Goal: Information Seeking & Learning: Compare options

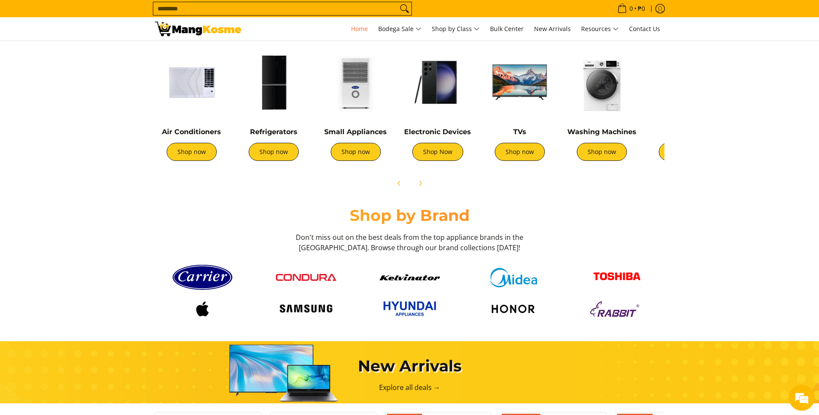
scroll to position [0, 343]
click at [273, 155] on link "Shop now" at bounding box center [274, 152] width 50 height 18
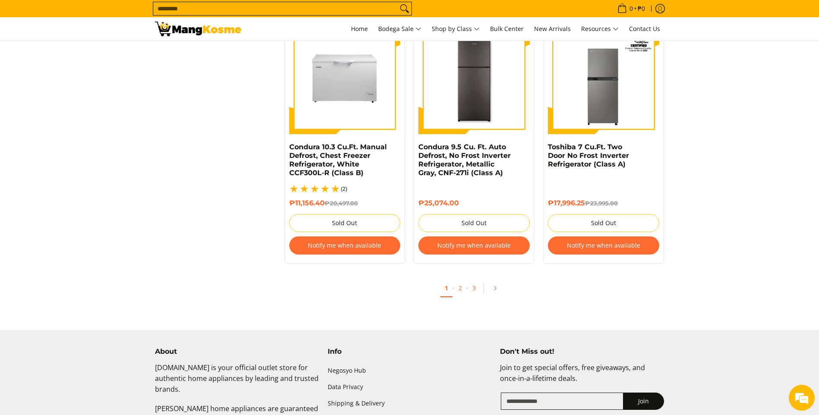
scroll to position [1866, 0]
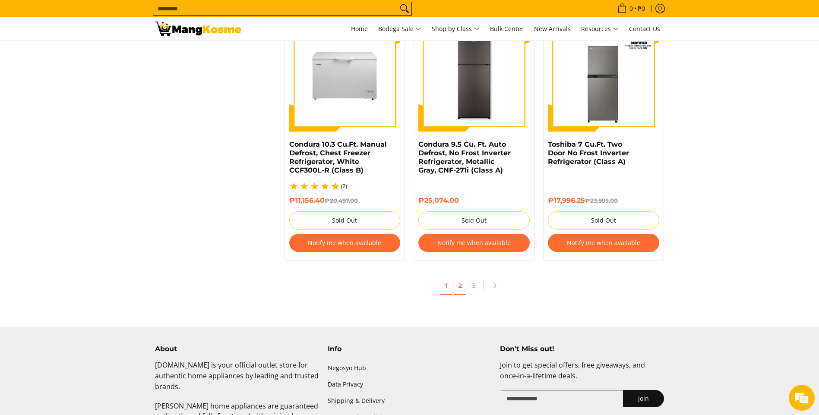
click at [458, 280] on link "2" at bounding box center [460, 286] width 12 height 18
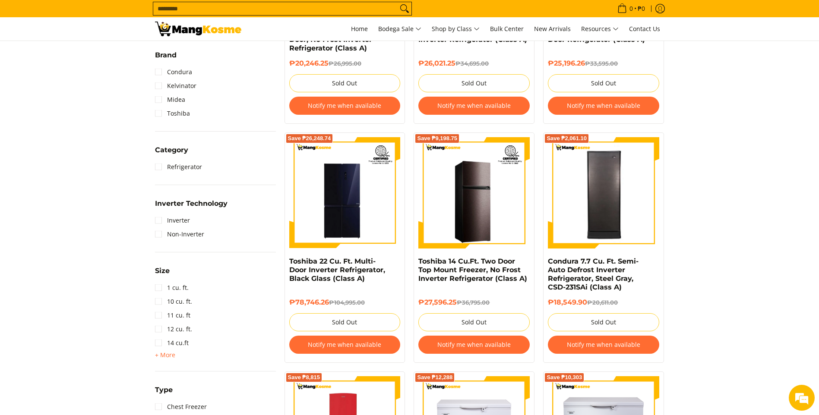
scroll to position [291, 0]
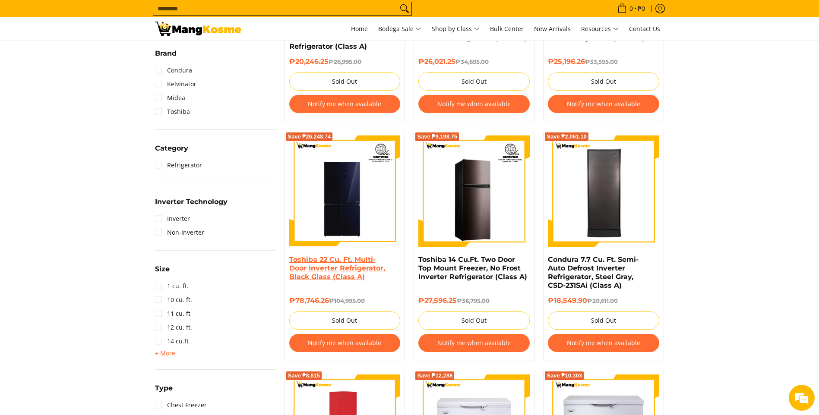
click at [325, 271] on link "Toshiba 22 Cu. Ft. Multi-Door Inverter Refrigerator, Black Glass (Class A)" at bounding box center [337, 267] width 96 height 25
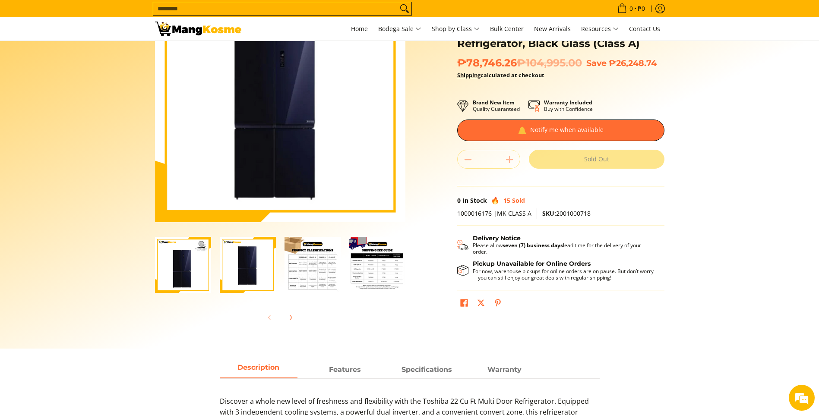
click at [305, 268] on img "Toshiba 22 Cu. Ft. Multi-Door Inverter Refrigerator, Black Glass (Class A)-3" at bounding box center [312, 265] width 56 height 56
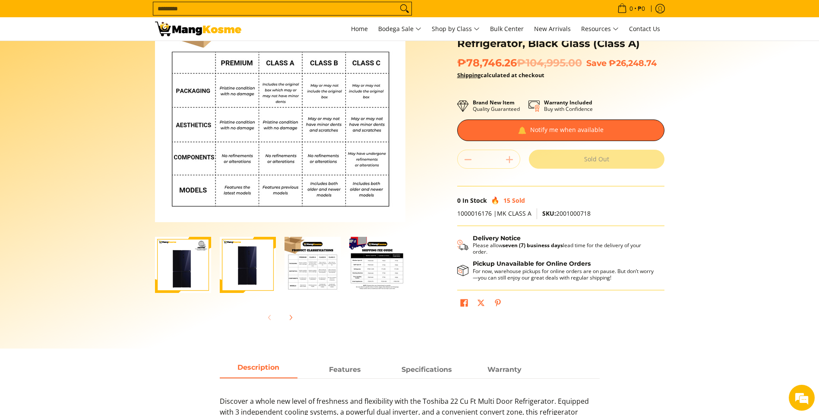
scroll to position [84, 0]
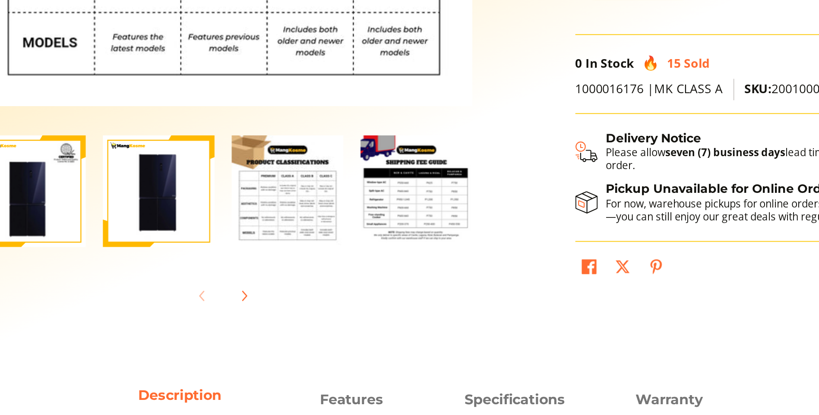
click at [379, 269] on img "Toshiba 22 Cu. Ft. Multi-Door Inverter Refrigerator, Black Glass (Class A)-4" at bounding box center [377, 267] width 56 height 56
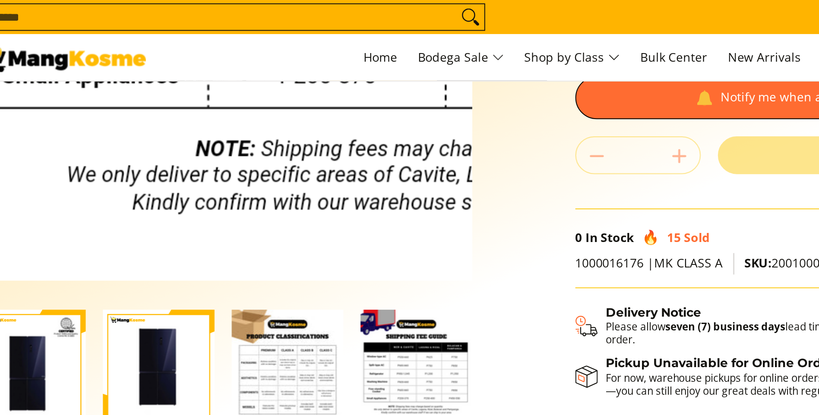
scroll to position [171, 0]
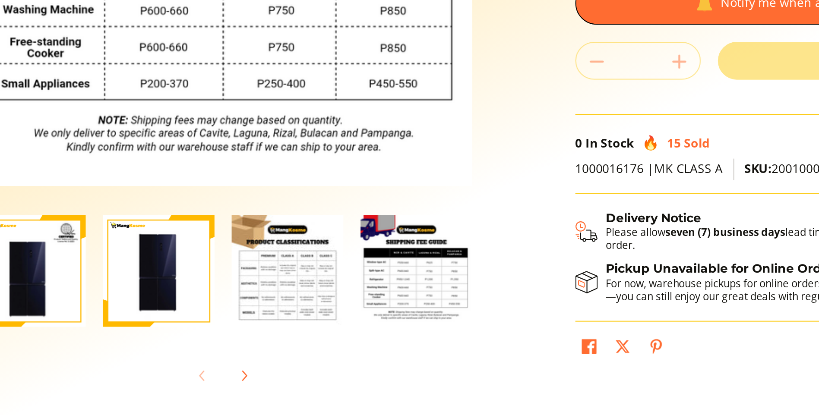
click at [367, 186] on img "Toshiba 22 Cu. Ft. Multi-Door Inverter Refrigerator, Black Glass (Class A)-4" at bounding box center [377, 180] width 56 height 56
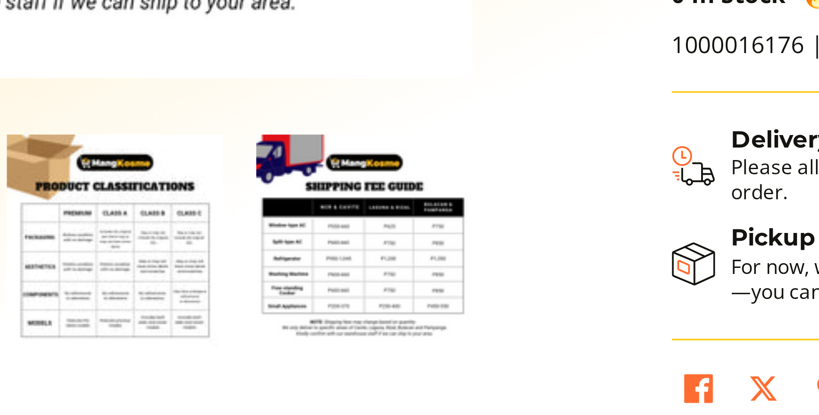
click at [393, 181] on img "Toshiba 22 Cu. Ft. Multi-Door Inverter Refrigerator, Black Glass (Class A)-4" at bounding box center [377, 180] width 56 height 56
click at [387, 183] on img "Toshiba 22 Cu. Ft. Multi-Door Inverter Refrigerator, Black Glass (Class A)-4" at bounding box center [377, 180] width 56 height 56
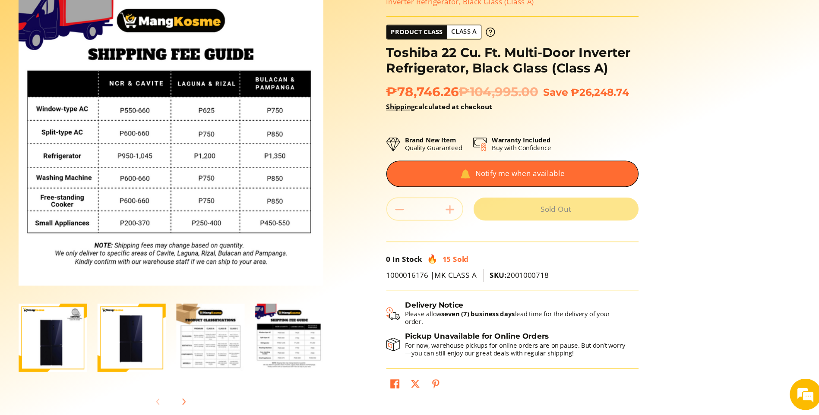
scroll to position [0, 0]
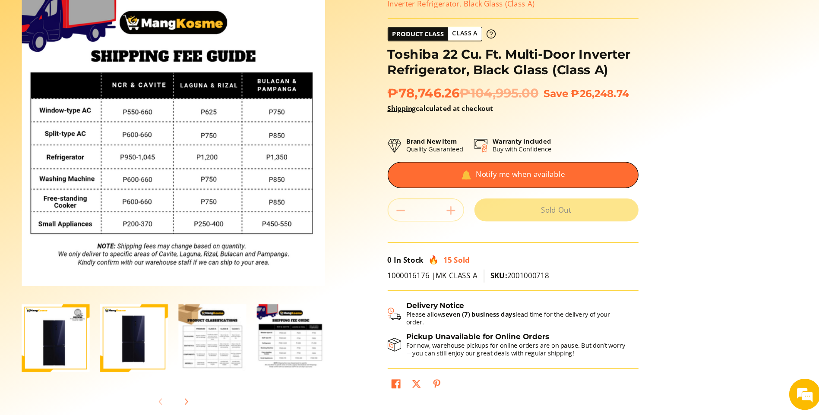
click at [243, 368] on img "Toshiba 22 Cu. Ft. Multi-Door Inverter Refrigerator, Black Glass (Class A)-2" at bounding box center [248, 351] width 56 height 56
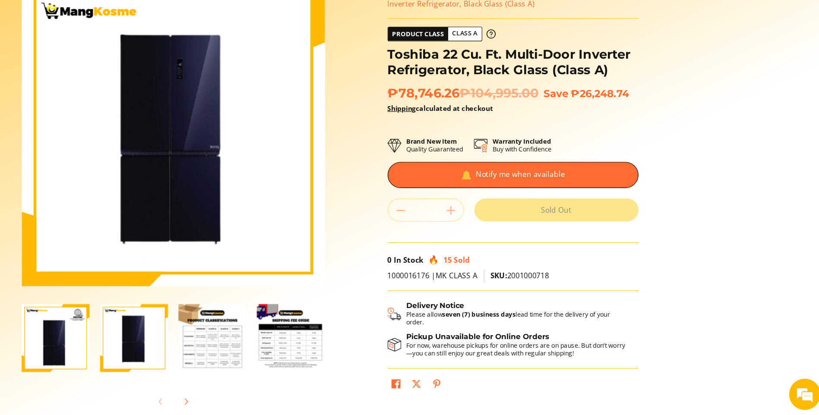
click at [180, 366] on img "Toshiba 22 Cu. Ft. Multi-Door Inverter Refrigerator, Black Glass (Class A)-1" at bounding box center [183, 351] width 56 height 56
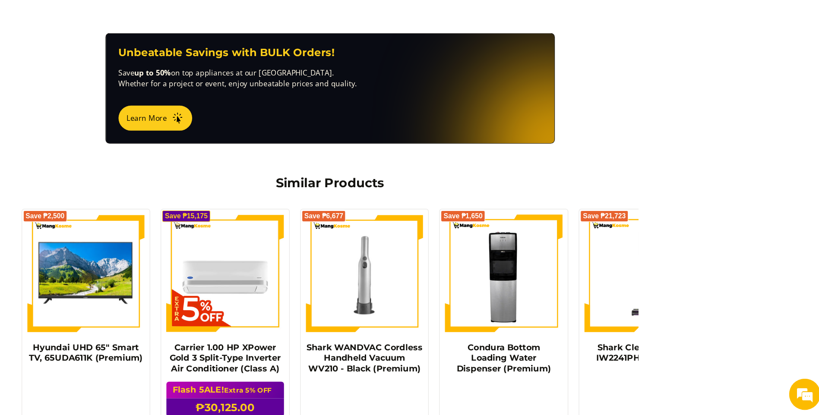
scroll to position [563, 0]
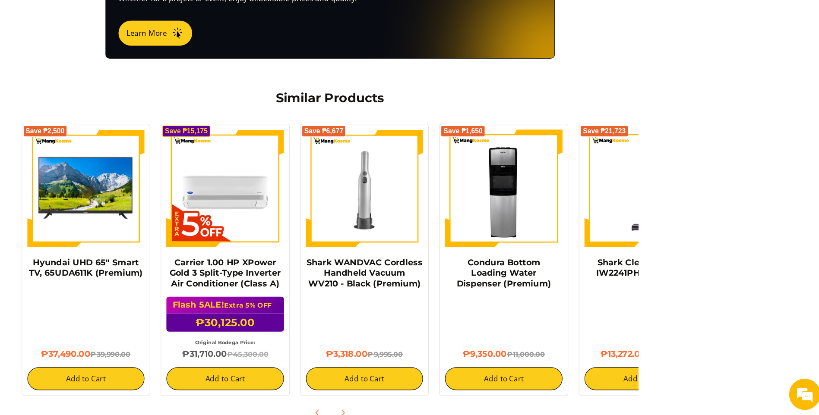
click at [599, 333] on div "₱9,350.00 ₱11,000.00 Add to Cart" at bounding box center [552, 355] width 97 height 77
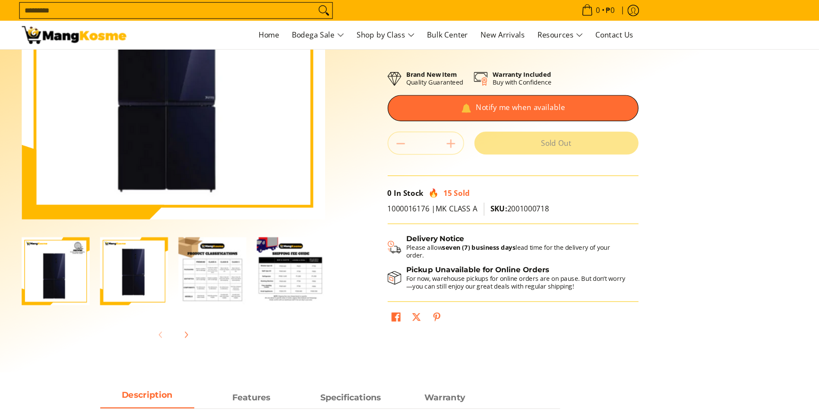
scroll to position [0, 0]
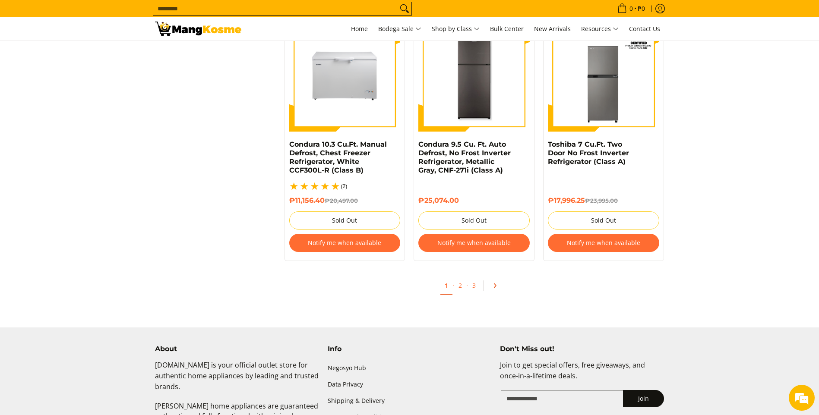
click at [494, 283] on icon "Pagination" at bounding box center [494, 286] width 6 height 6
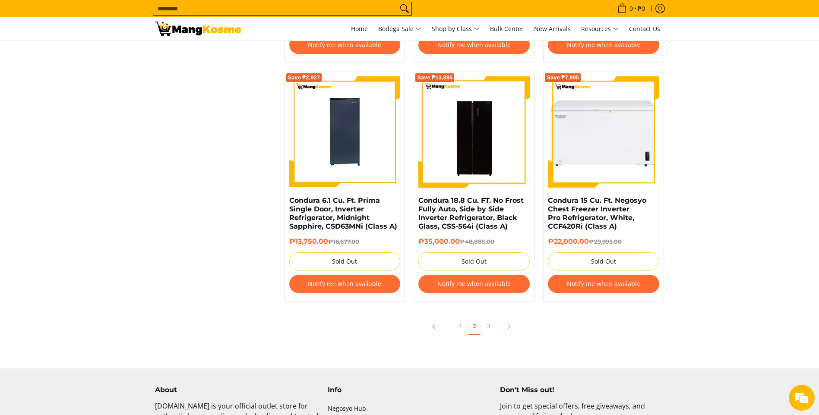
scroll to position [1834, 0]
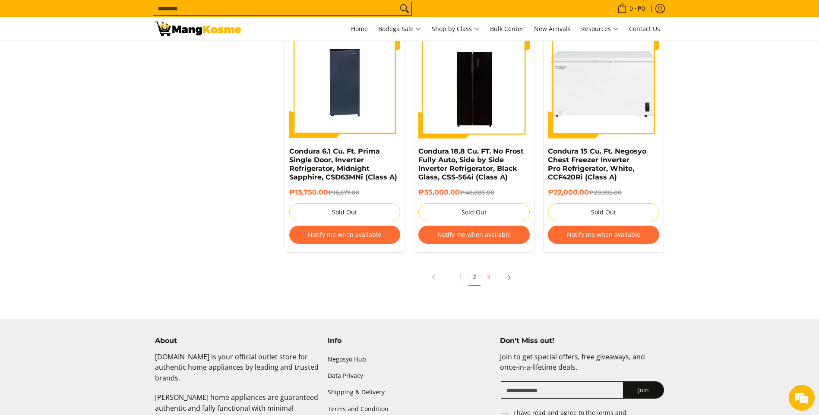
click at [510, 278] on icon "Pagination" at bounding box center [509, 277] width 6 height 6
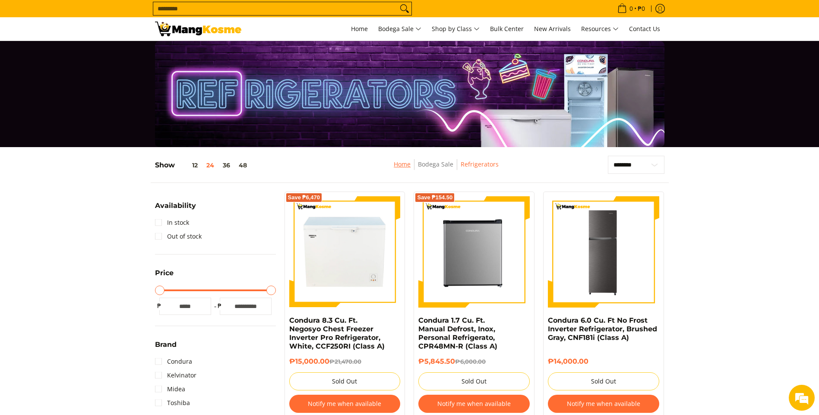
click at [408, 165] on link "Home" at bounding box center [402, 164] width 17 height 8
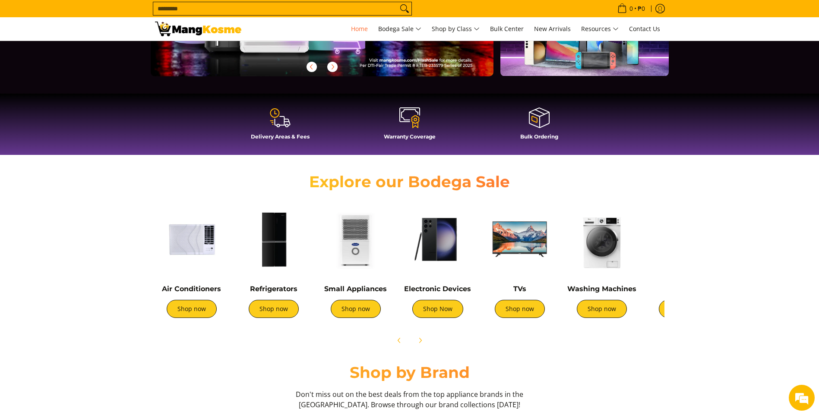
scroll to position [194, 0]
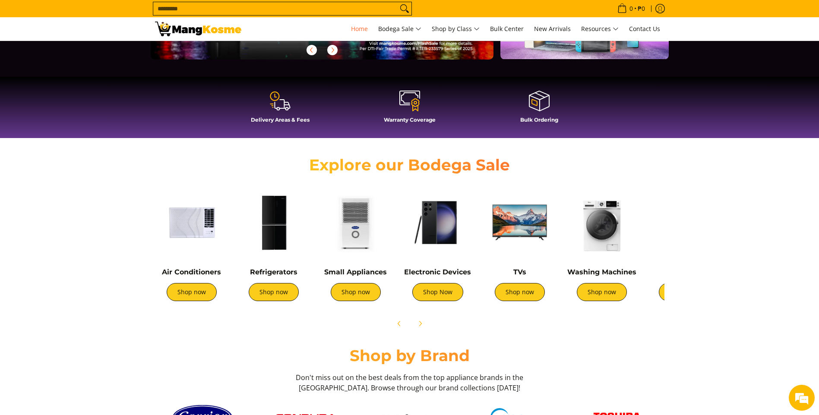
click at [187, 220] on img at bounding box center [191, 222] width 73 height 73
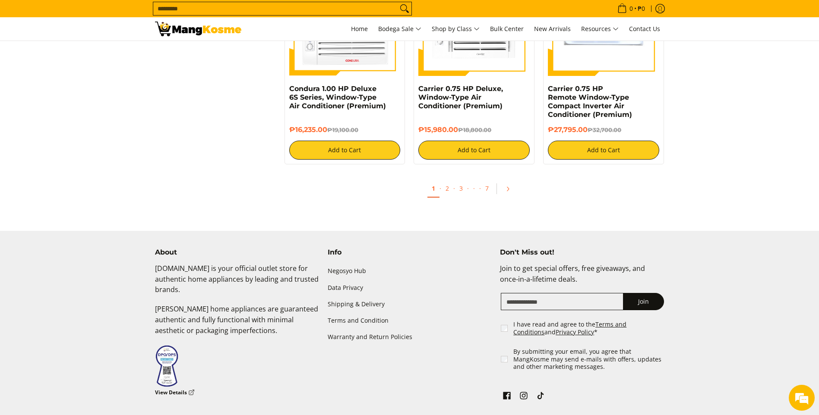
scroll to position [1845, 0]
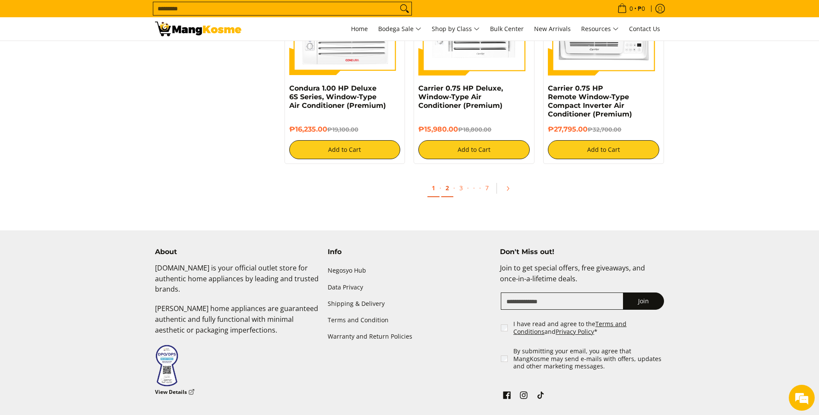
click at [448, 187] on link "2" at bounding box center [447, 189] width 12 height 18
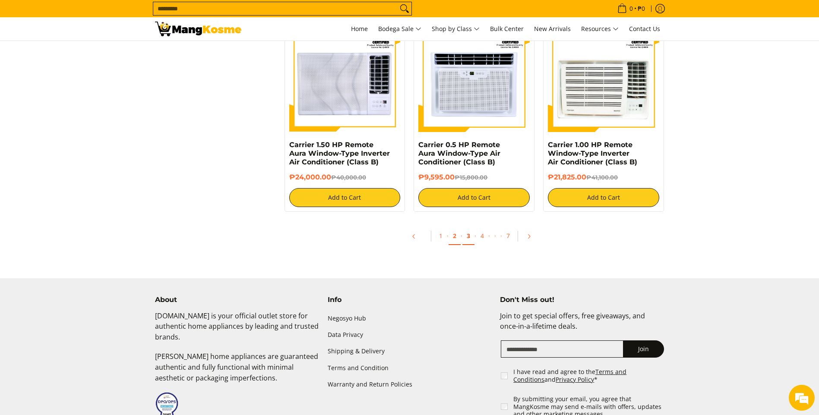
click at [469, 237] on link "3" at bounding box center [468, 236] width 12 height 18
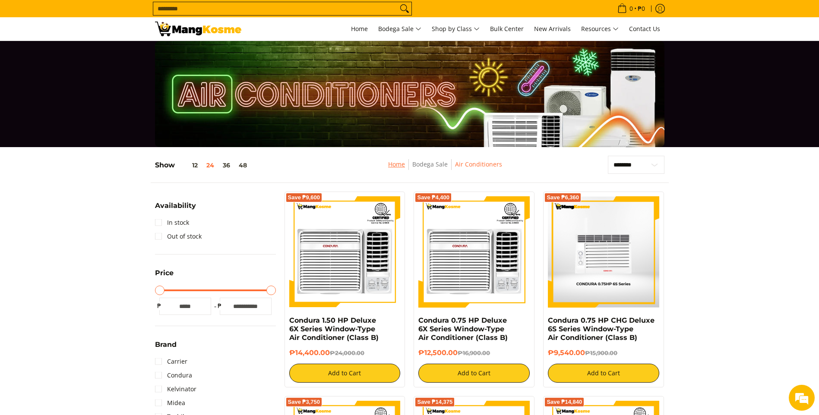
click at [402, 164] on link "Home" at bounding box center [396, 164] width 17 height 8
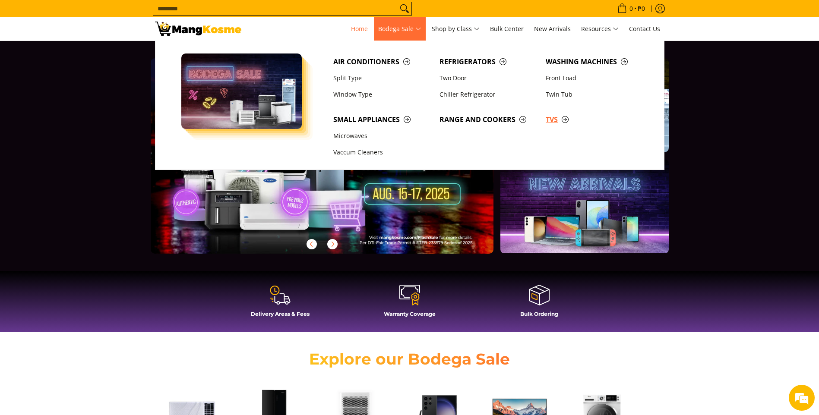
click at [553, 120] on span "TVs" at bounding box center [594, 119] width 98 height 11
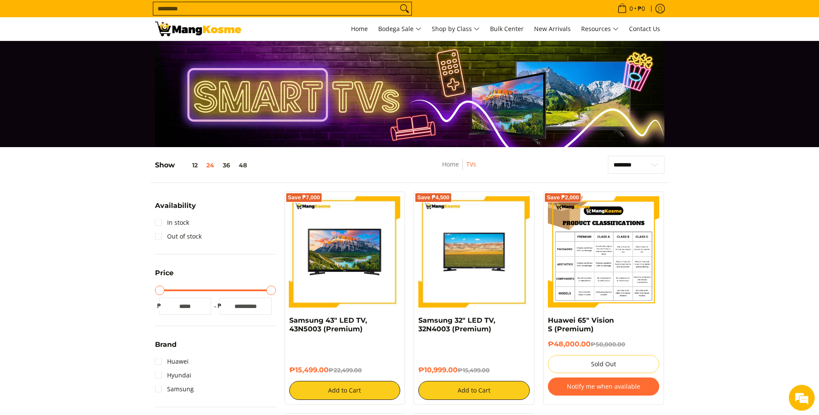
click at [609, 277] on img at bounding box center [603, 251] width 111 height 111
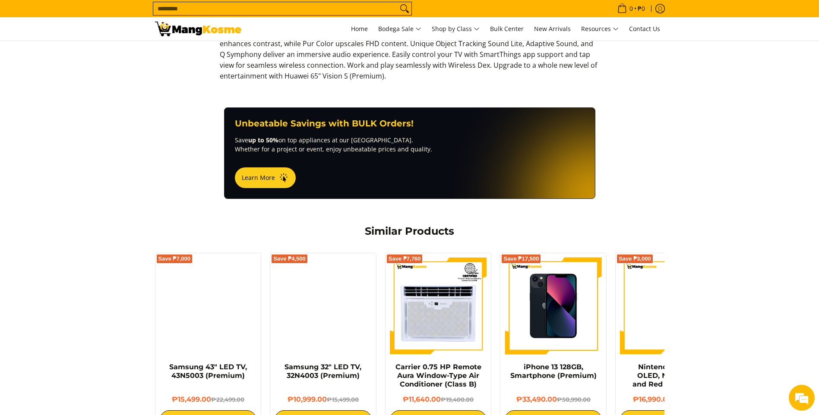
scroll to position [453, 0]
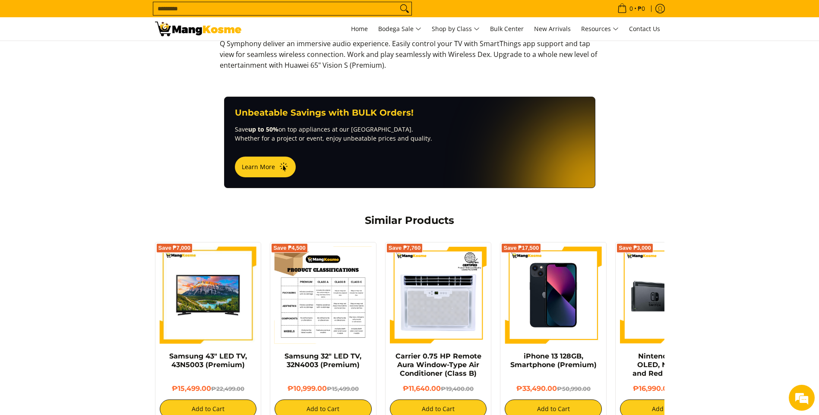
click at [348, 287] on img at bounding box center [322, 295] width 97 height 97
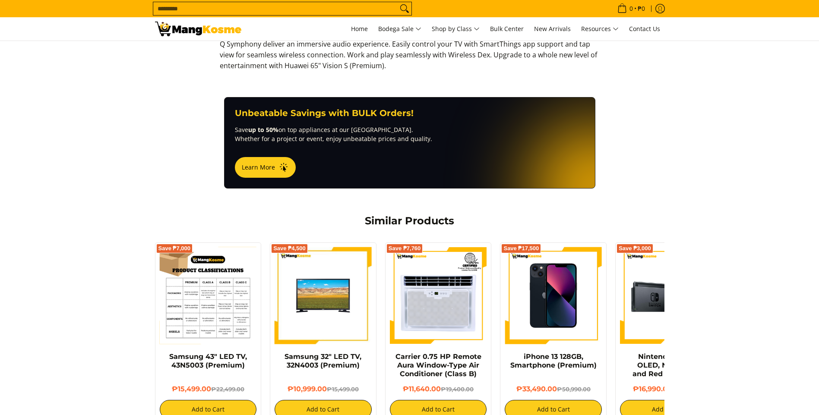
scroll to position [453, 0]
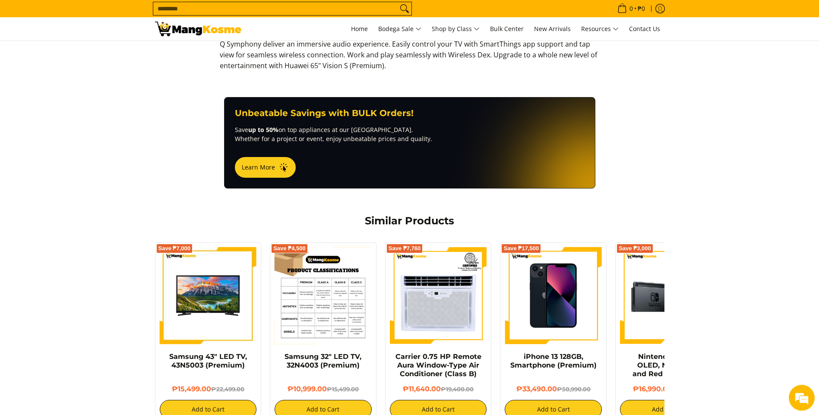
click at [321, 291] on img at bounding box center [322, 295] width 97 height 97
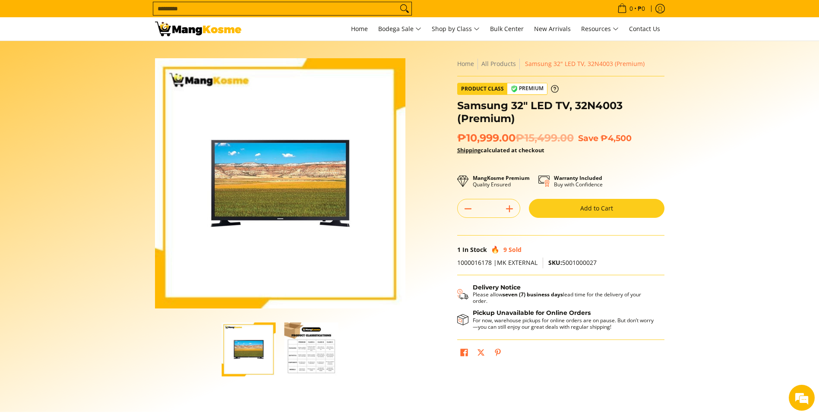
click at [324, 344] on img "button" at bounding box center [311, 349] width 54 height 54
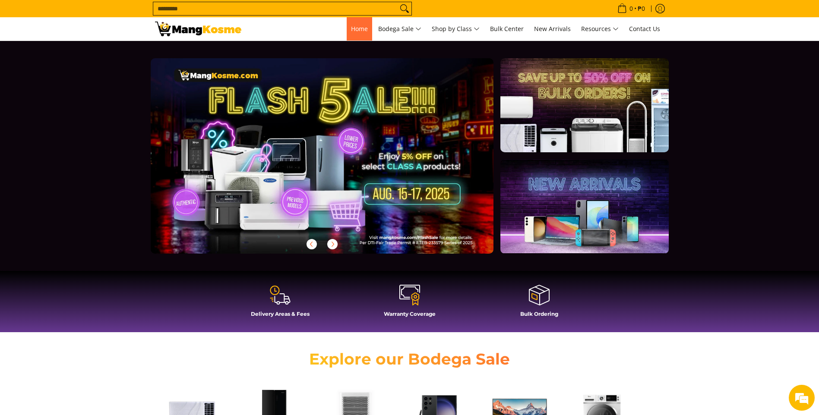
click at [355, 32] on span "Home" at bounding box center [359, 29] width 17 height 8
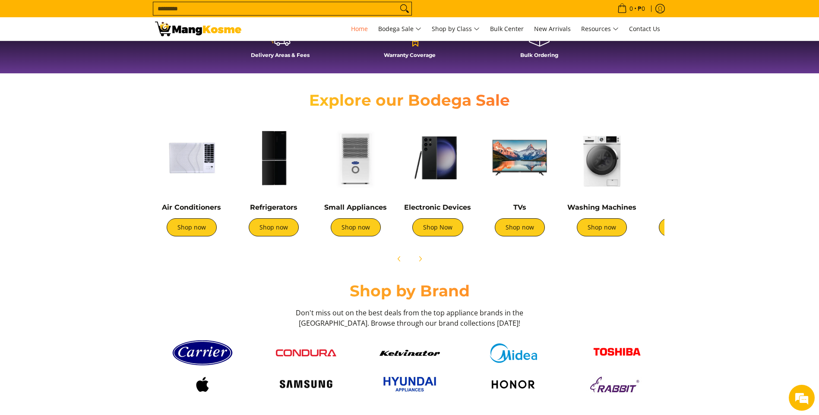
scroll to position [0, 343]
click at [435, 227] on link "Shop Now" at bounding box center [437, 227] width 51 height 18
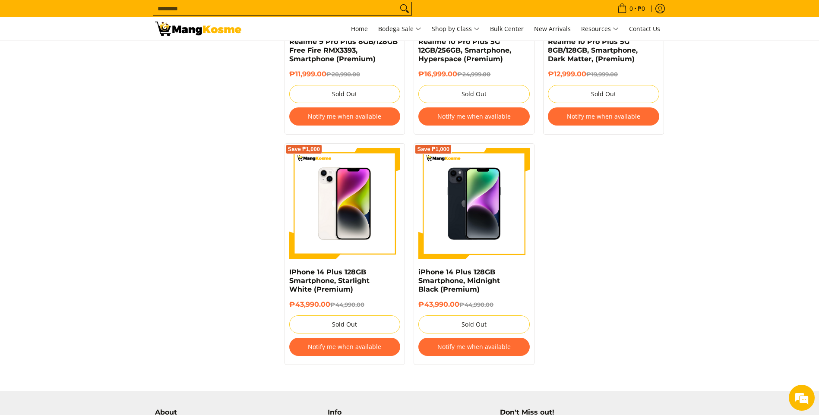
scroll to position [1704, 0]
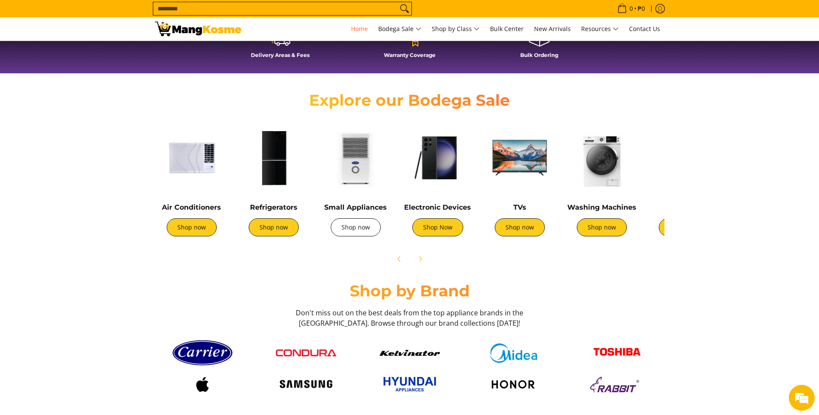
click at [356, 228] on link "Shop now" at bounding box center [356, 227] width 50 height 18
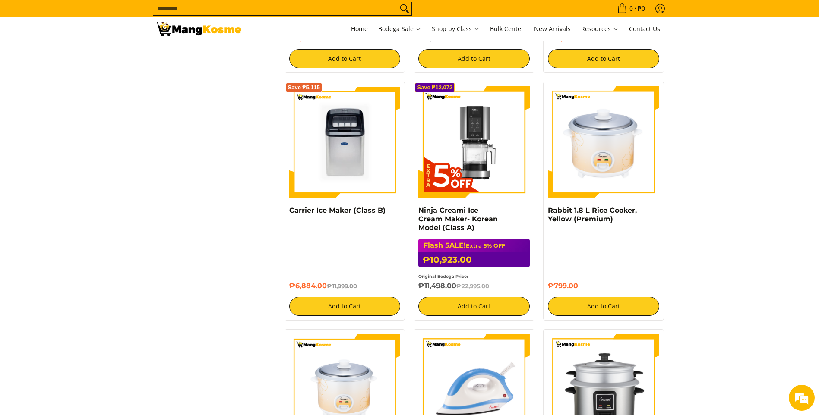
scroll to position [766, 0]
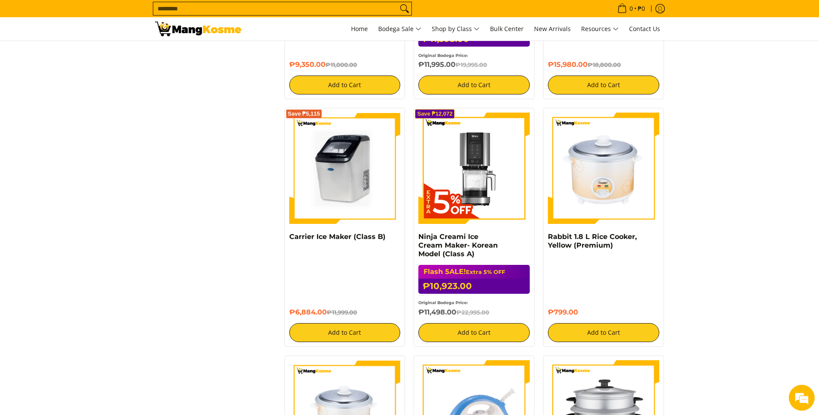
click at [358, 202] on img at bounding box center [344, 168] width 111 height 111
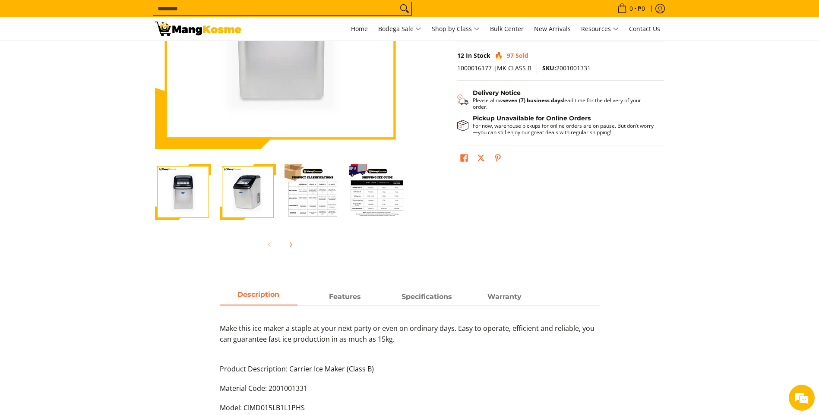
scroll to position [162, 0]
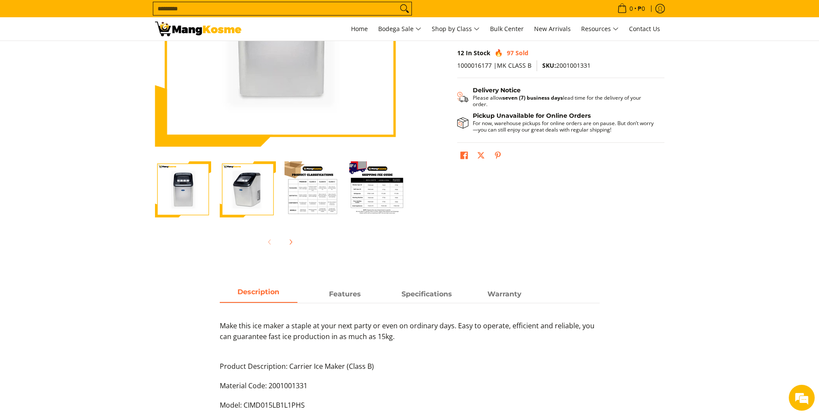
click at [367, 195] on img "Carrier Ice Maker (Class B)-4" at bounding box center [377, 189] width 56 height 56
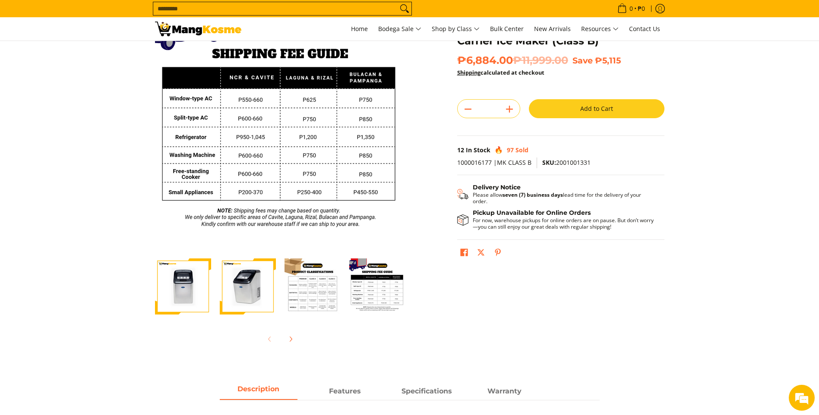
scroll to position [0, 0]
click at [313, 283] on img "Carrier Ice Maker (Class B)-3" at bounding box center [312, 286] width 56 height 56
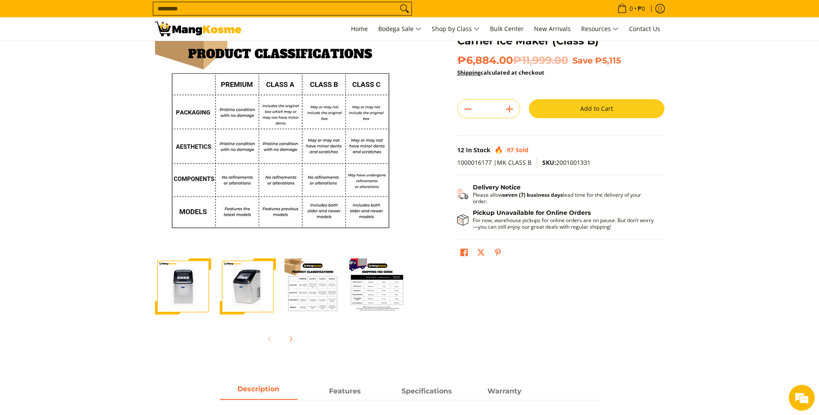
click at [268, 291] on img "Carrier Ice Maker (Class B)-2" at bounding box center [248, 286] width 56 height 56
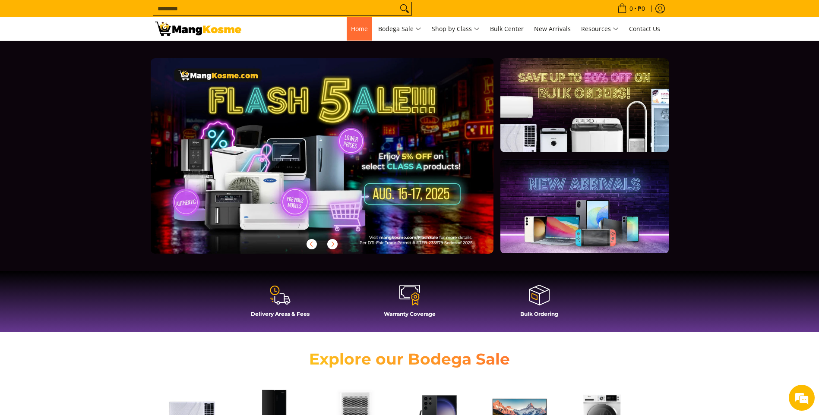
click at [355, 28] on span "Home" at bounding box center [359, 29] width 17 height 8
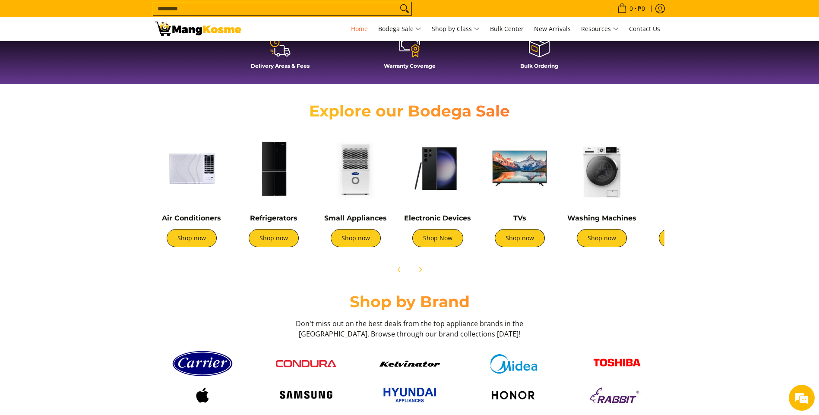
scroll to position [0, 343]
click at [660, 243] on div "Cookers Shop now" at bounding box center [683, 235] width 73 height 42
click at [662, 241] on link "Shop now" at bounding box center [683, 238] width 50 height 18
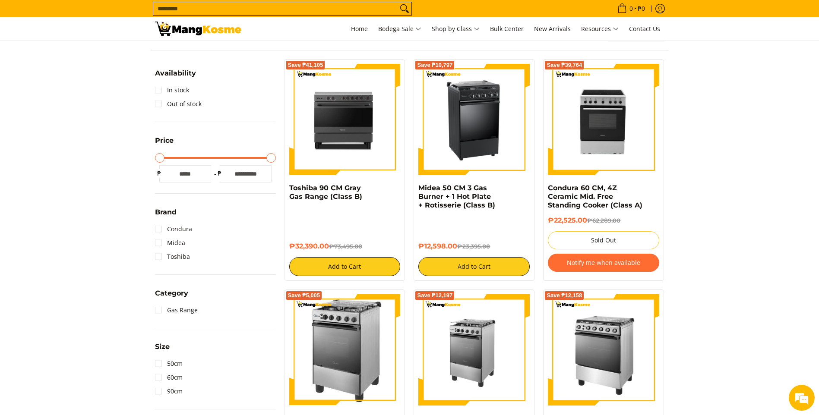
scroll to position [119, 0]
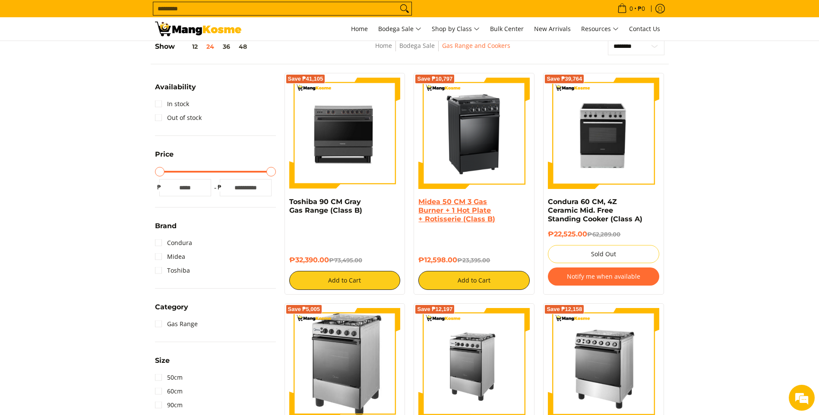
click at [470, 202] on link "Midea 50 CM 3 Gas Burner + 1 Hot Plate + Rotisserie (Class B)" at bounding box center [456, 210] width 77 height 25
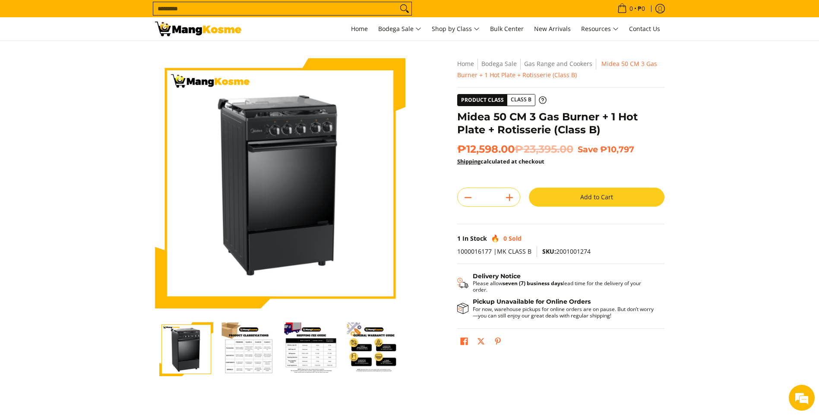
click at [377, 361] on img "general-warranty-guide-infographic-mang-kosme" at bounding box center [374, 349] width 54 height 54
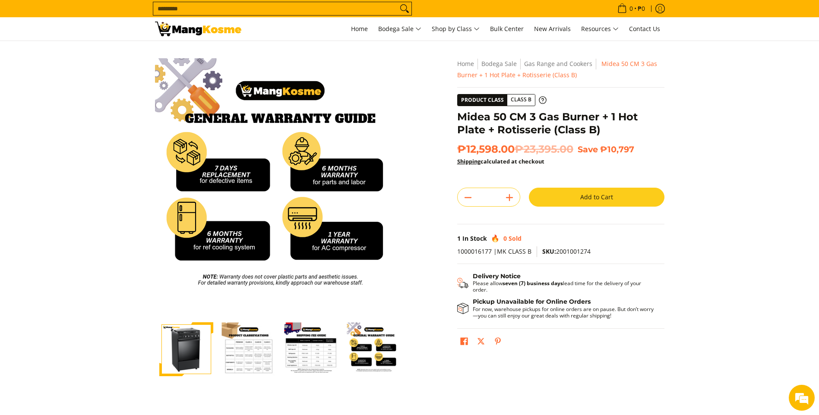
click at [398, 393] on div "Skip to Main Content Enable zoom Disable zoom Enable zoom Disable zoom Enable z…" at bounding box center [410, 230] width 518 height 345
click at [538, 128] on h1 "Midea 50 CM 3 Gas Burner + 1 Hot Plate + Rotisserie (Class B)" at bounding box center [560, 123] width 207 height 26
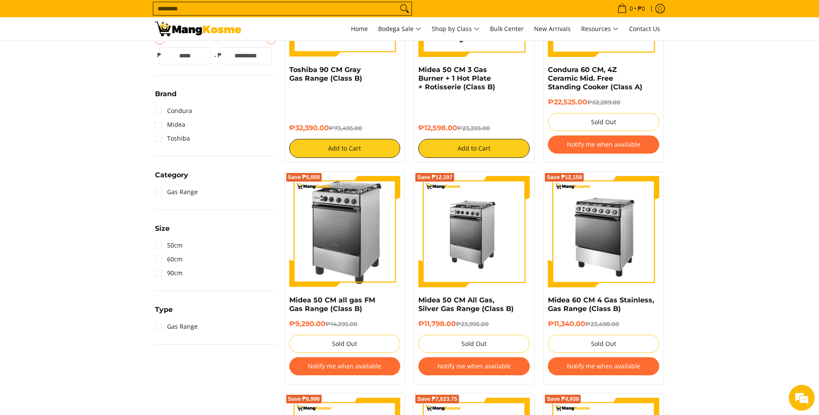
scroll to position [248, 0]
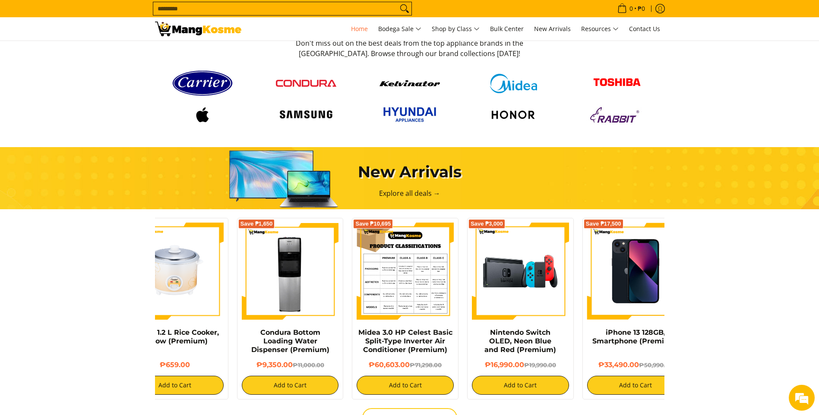
scroll to position [0, 173]
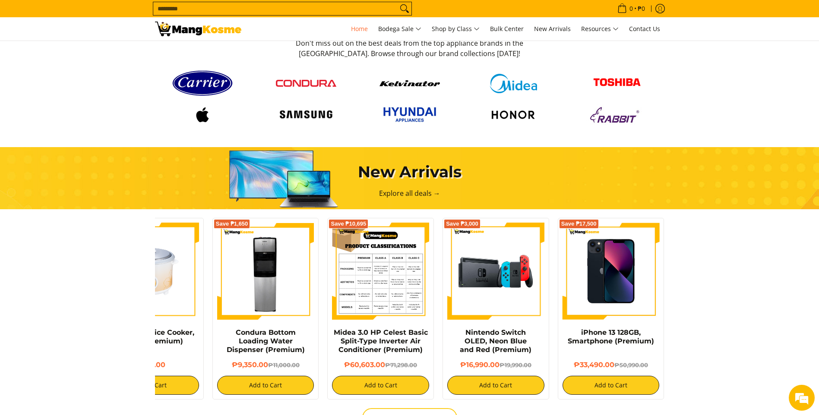
drag, startPoint x: 622, startPoint y: 347, endPoint x: 393, endPoint y: 314, distance: 231.0
click at [393, 316] on div "Rabbit 1.8 L Rice Cooker, Yellow (Premium) ₱799.00 Add to Cart Rabbit 1.2 L Ric…" at bounding box center [323, 307] width 690 height 186
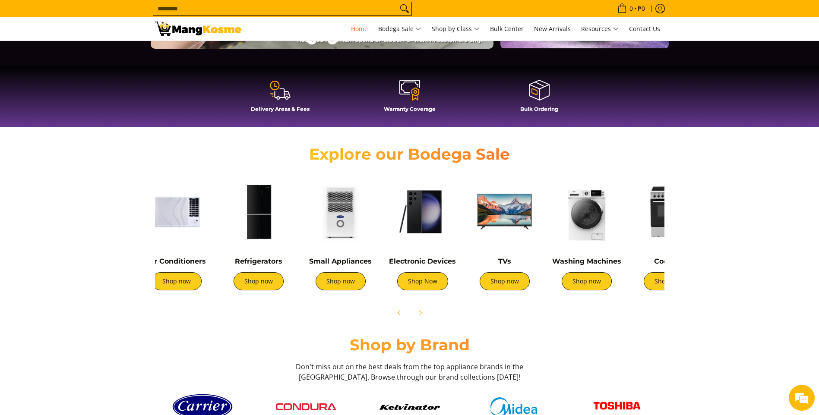
scroll to position [0, 0]
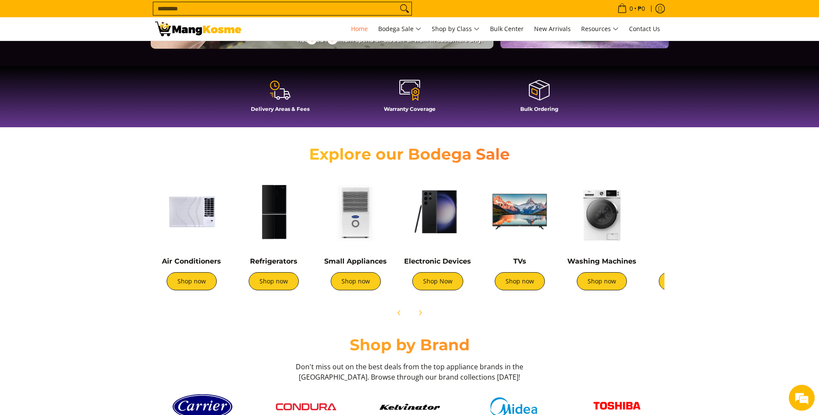
drag, startPoint x: 562, startPoint y: 241, endPoint x: 724, endPoint y: 318, distance: 179.3
click at [724, 318] on section "Explore our Bodega Sale Air Conditioners Shop now Refrigerators Shop now" at bounding box center [409, 229] width 819 height 195
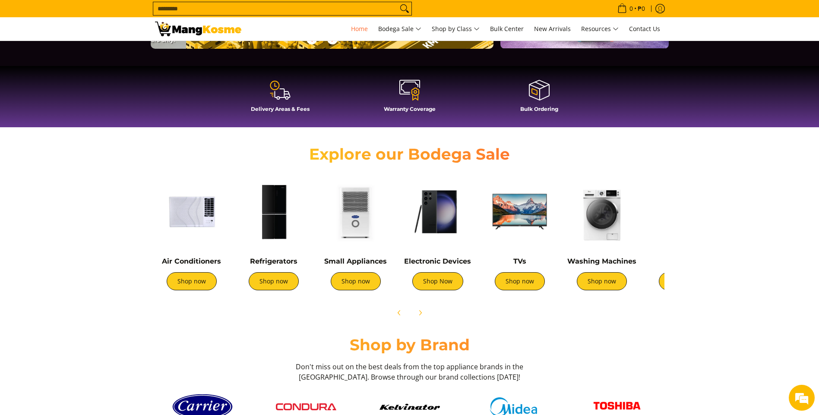
scroll to position [0, 1372]
click at [364, 228] on img at bounding box center [355, 211] width 73 height 73
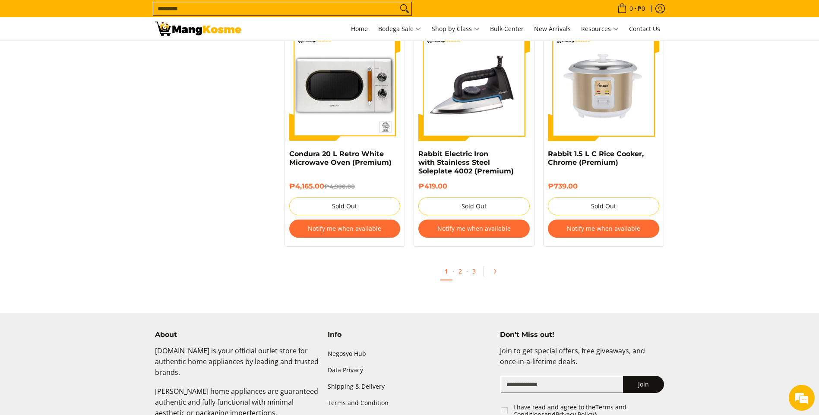
scroll to position [1823, 0]
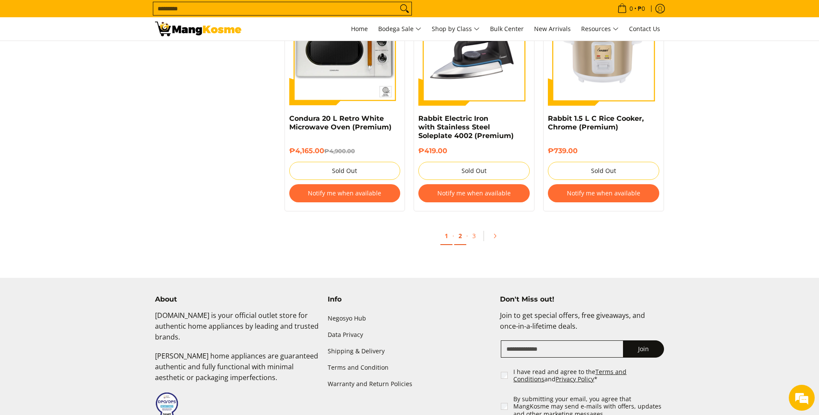
click at [458, 227] on link "2" at bounding box center [460, 236] width 12 height 18
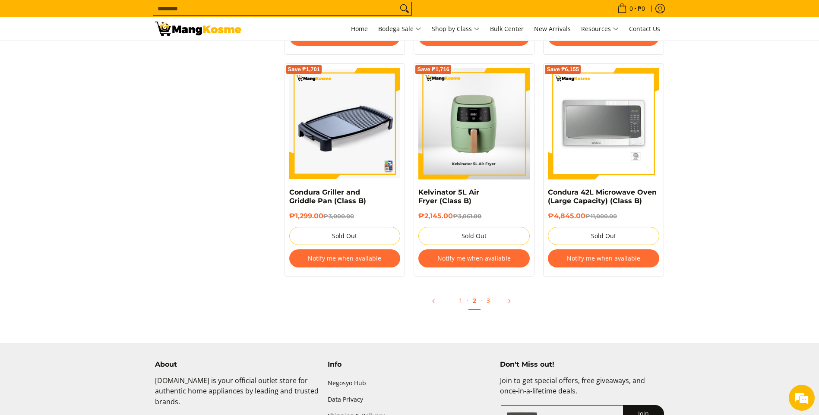
scroll to position [1726, 0]
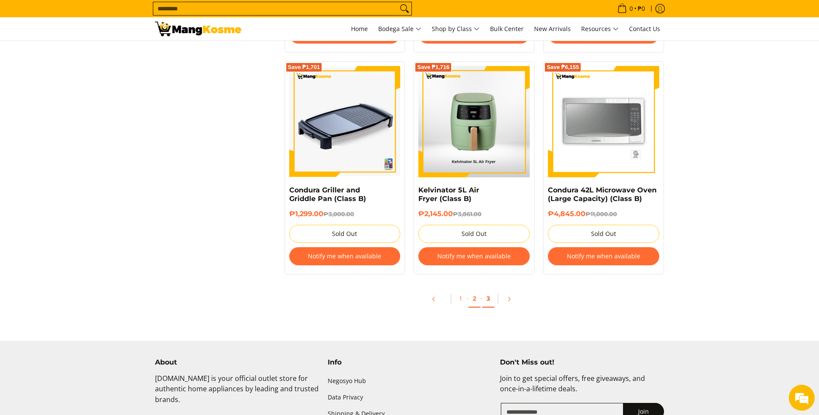
click at [488, 298] on link "3" at bounding box center [488, 299] width 12 height 18
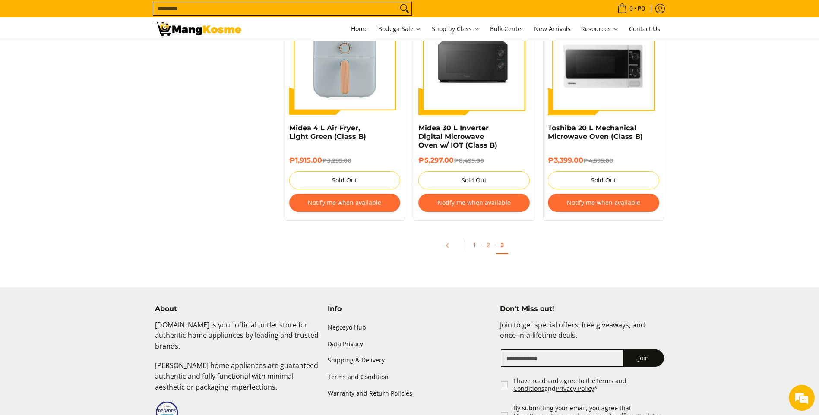
scroll to position [1348, 0]
